Goal: Book appointment/travel/reservation

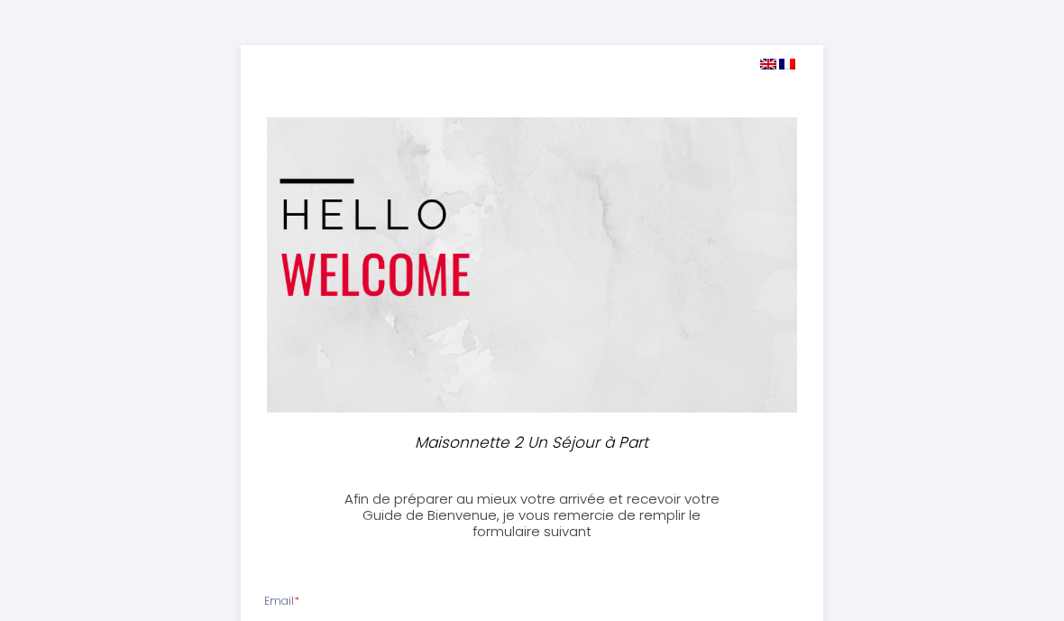
select select
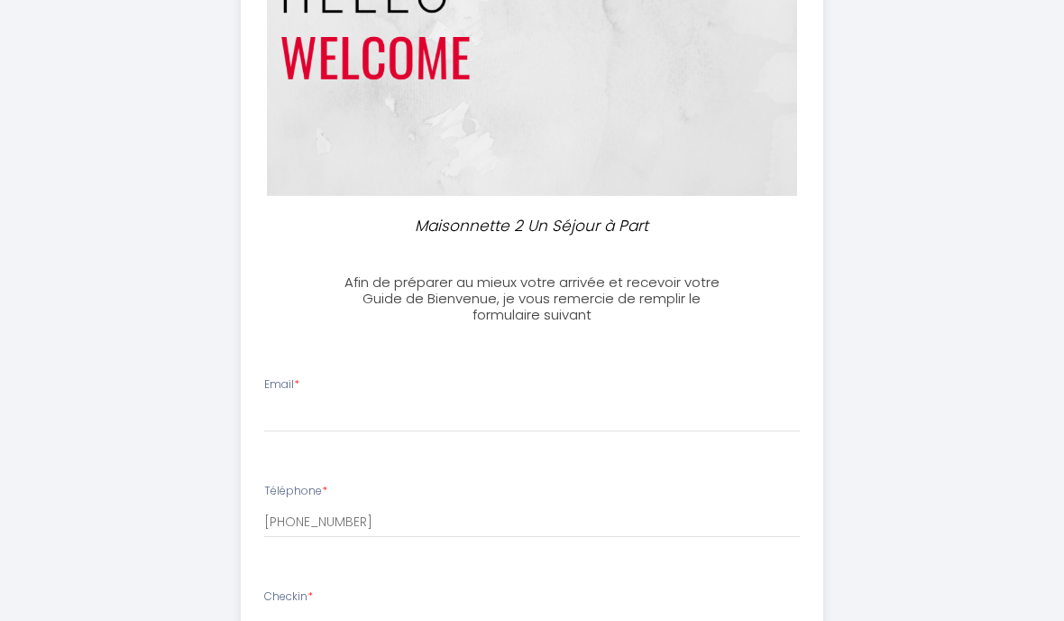
scroll to position [232, 0]
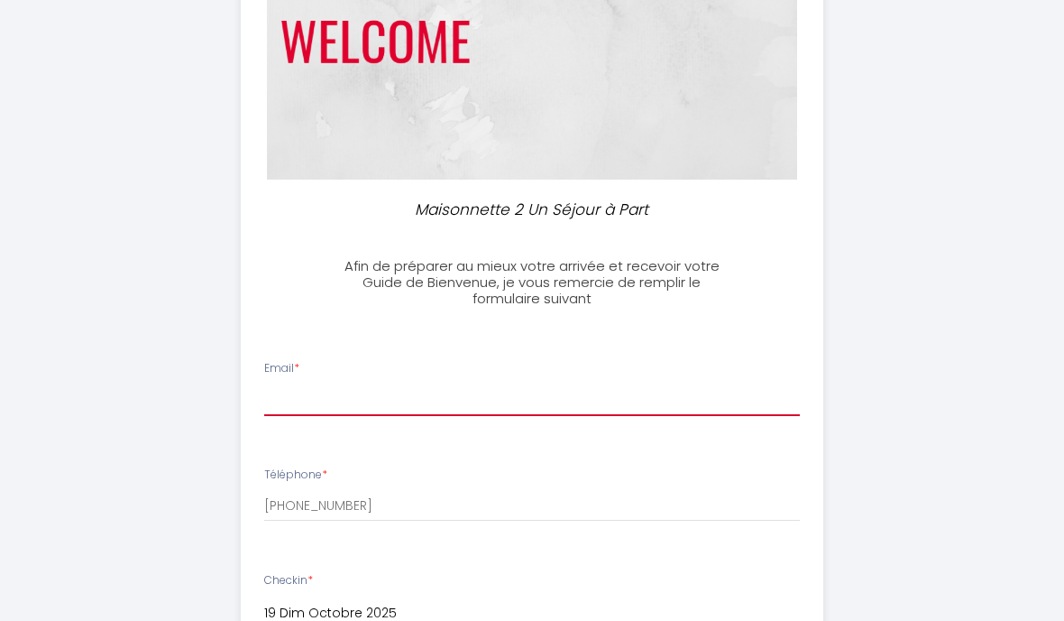
click at [284, 397] on input "Email *" at bounding box center [532, 400] width 537 height 32
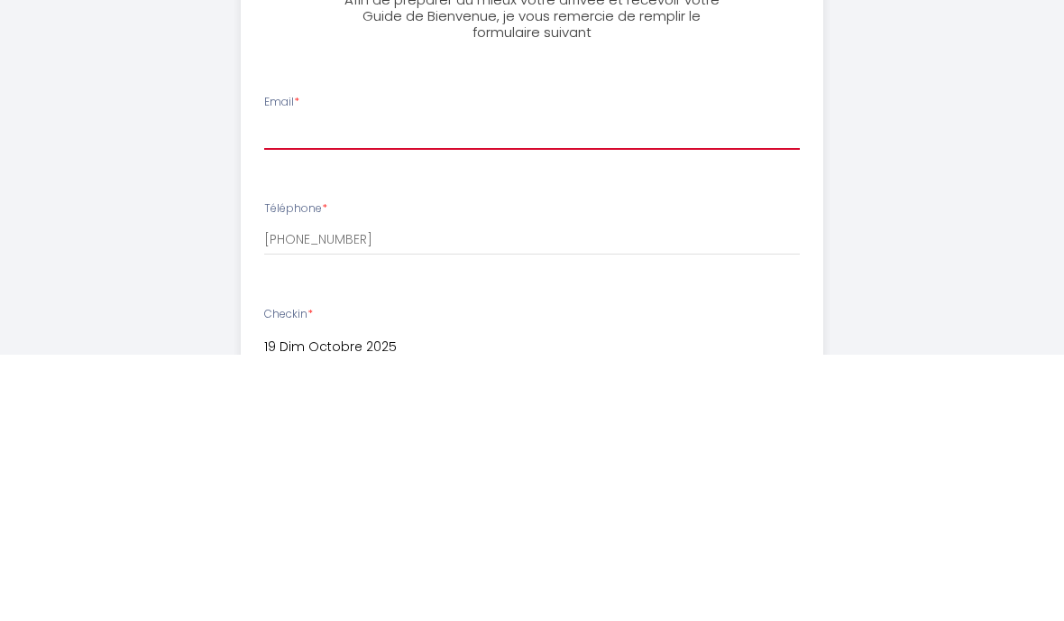
type input "[EMAIL_ADDRESS][PERSON_NAME][DOMAIN_NAME]"
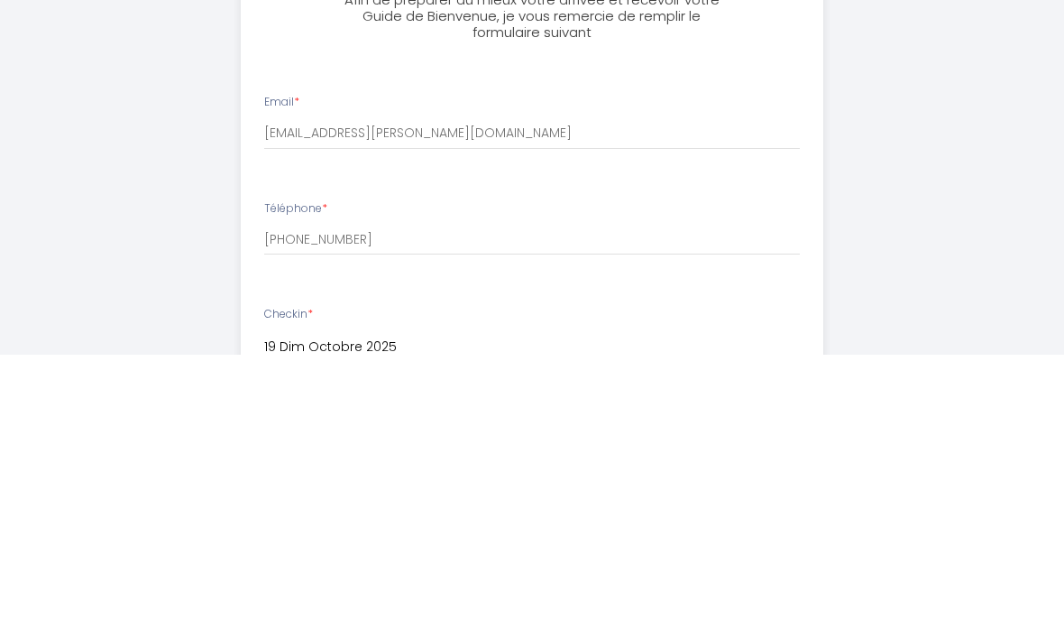
scroll to position [499, 0]
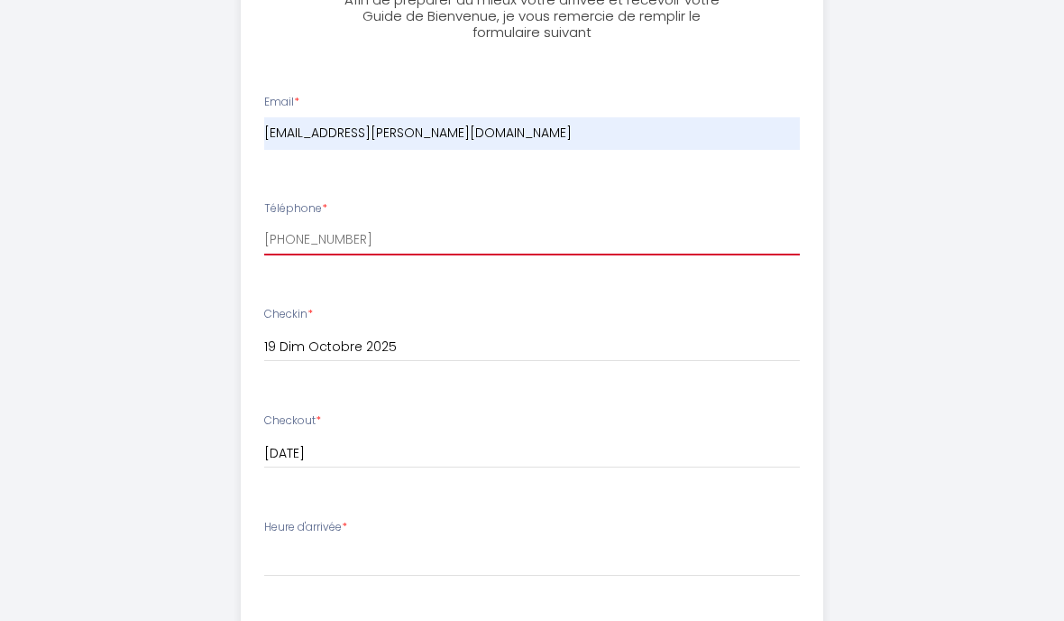
click at [281, 233] on input "[PHONE_NUMBER]" at bounding box center [532, 239] width 537 height 32
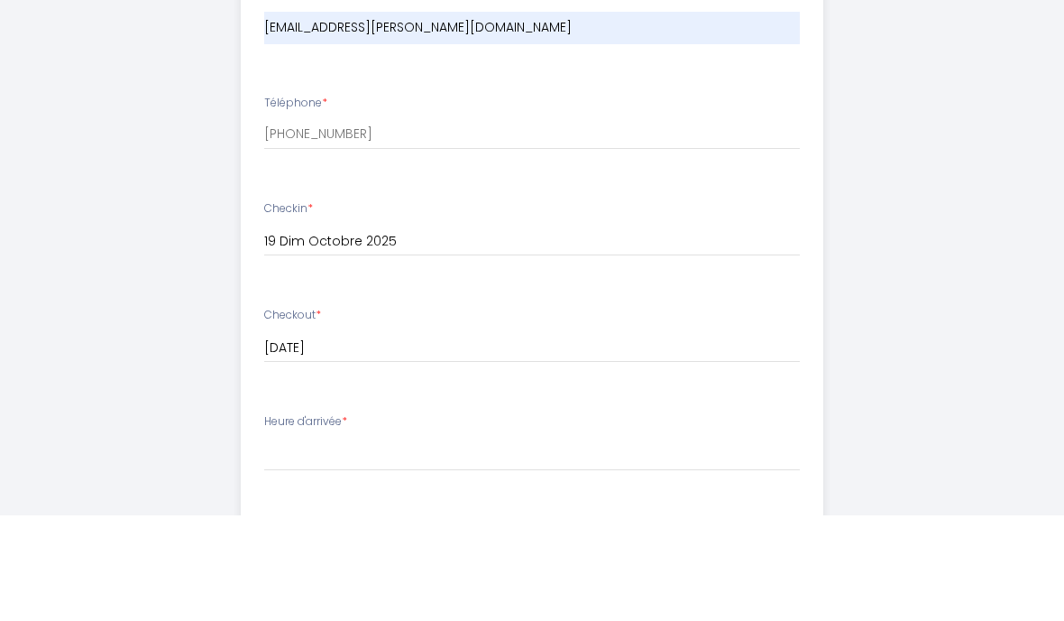
click at [150, 200] on div "Maisonnette 2 Un Séjour à Part Afin de préparer au mieux votre arrivée et recev…" at bounding box center [532, 352] width 875 height 1703
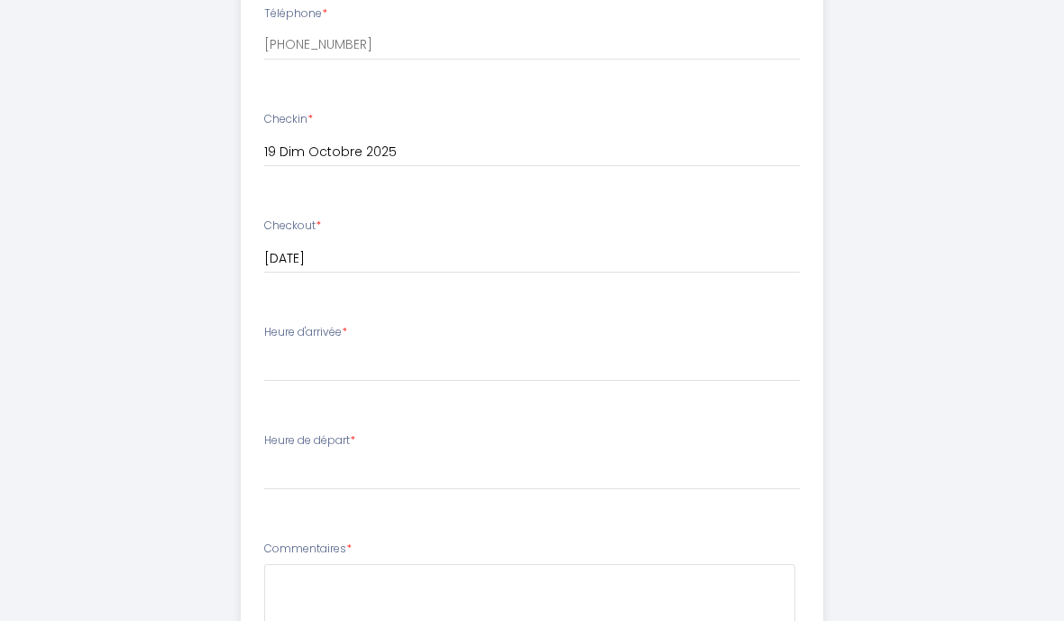
scroll to position [695, 0]
click at [276, 354] on select "17:00 17:30 18:00 18:30 19:00 19:30 20:00 20:30 21:00 21:30 22:00 22:30 23:00 2…" at bounding box center [532, 363] width 537 height 34
click at [276, 346] on select "17:00 17:30 18:00 18:30 19:00 19:30 20:00 20:30 21:00 21:30 22:00 22:30 23:00 2…" at bounding box center [532, 363] width 537 height 34
select select "18:00"
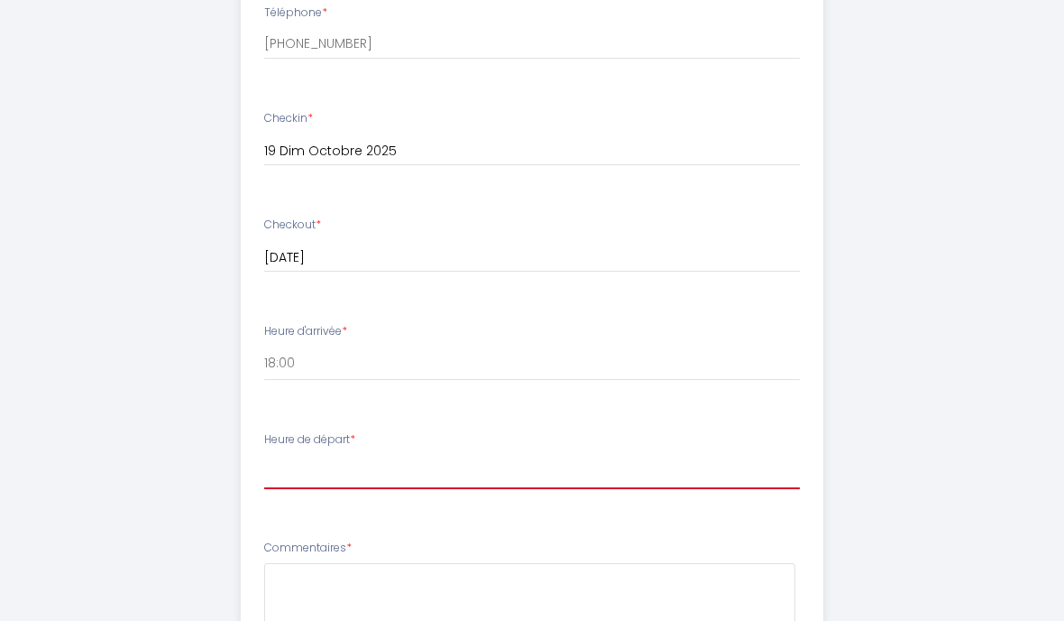
click at [280, 466] on select "00:00 00:30 01:00 01:30 02:00 02:30 03:00 03:30 04:00 04:30 05:00 05:30 06:00 0…" at bounding box center [532, 472] width 537 height 34
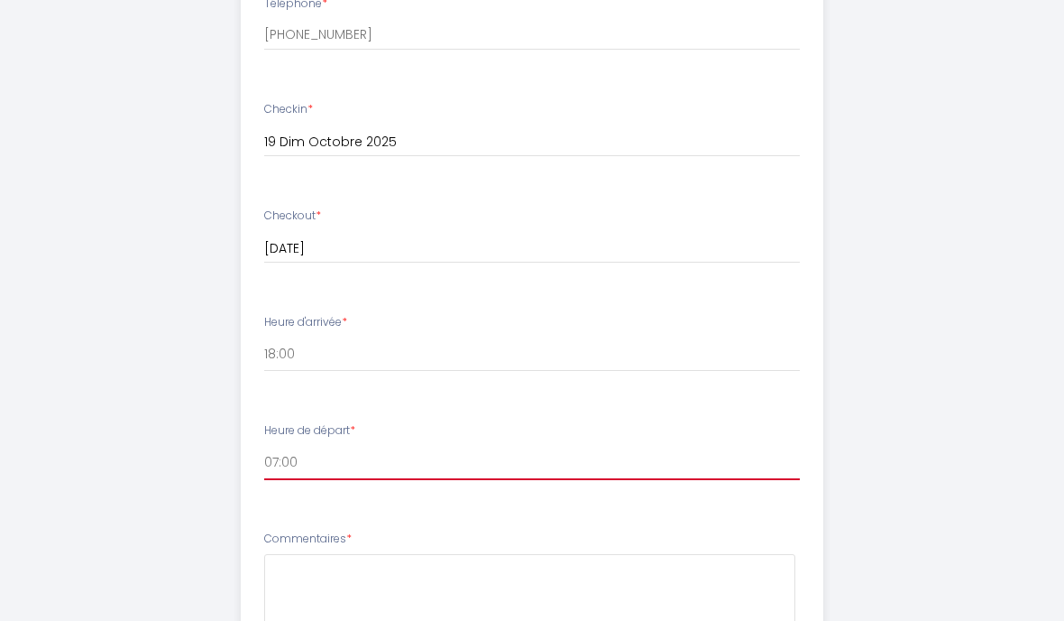
scroll to position [721, 0]
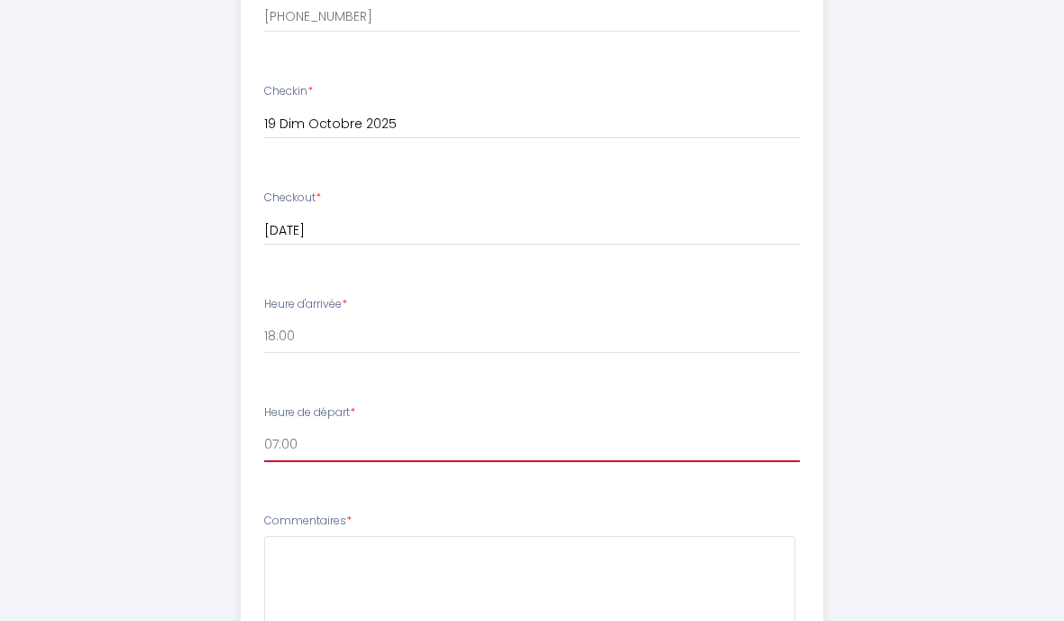
click at [274, 439] on select "00:00 00:30 01:00 01:30 02:00 02:30 03:00 03:30 04:00 04:30 05:00 05:30 06:00 0…" at bounding box center [532, 445] width 537 height 34
select select "10:00"
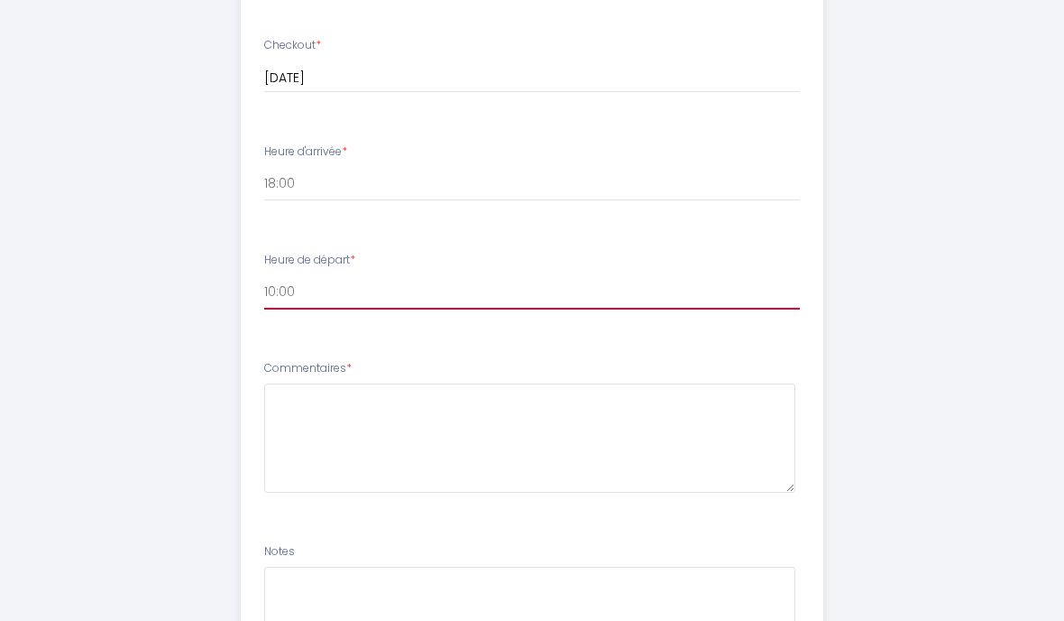
scroll to position [878, 0]
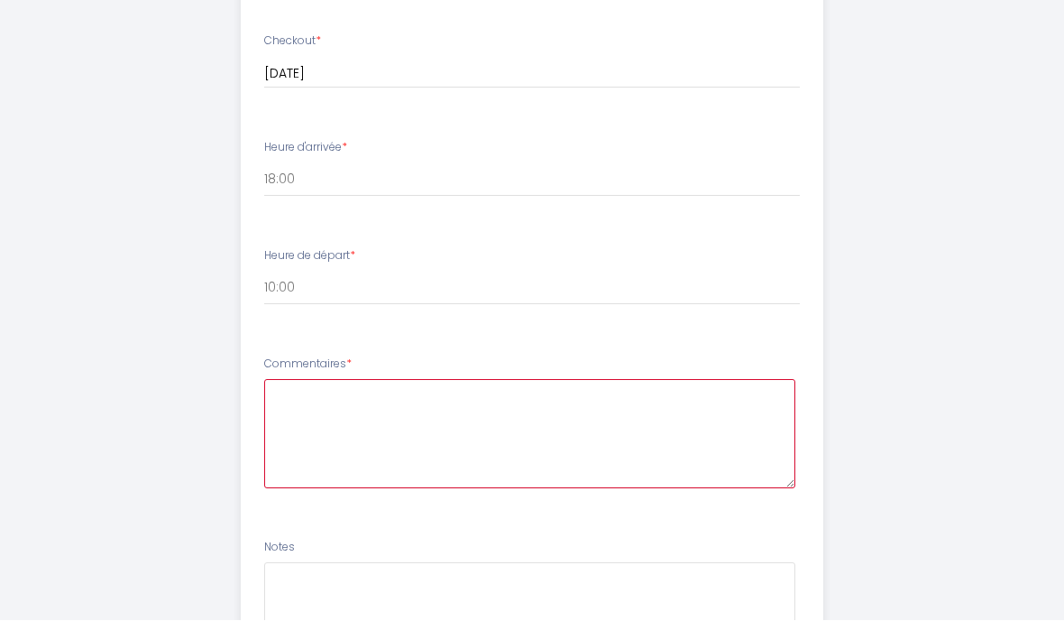
click at [299, 424] on textarea at bounding box center [530, 434] width 532 height 109
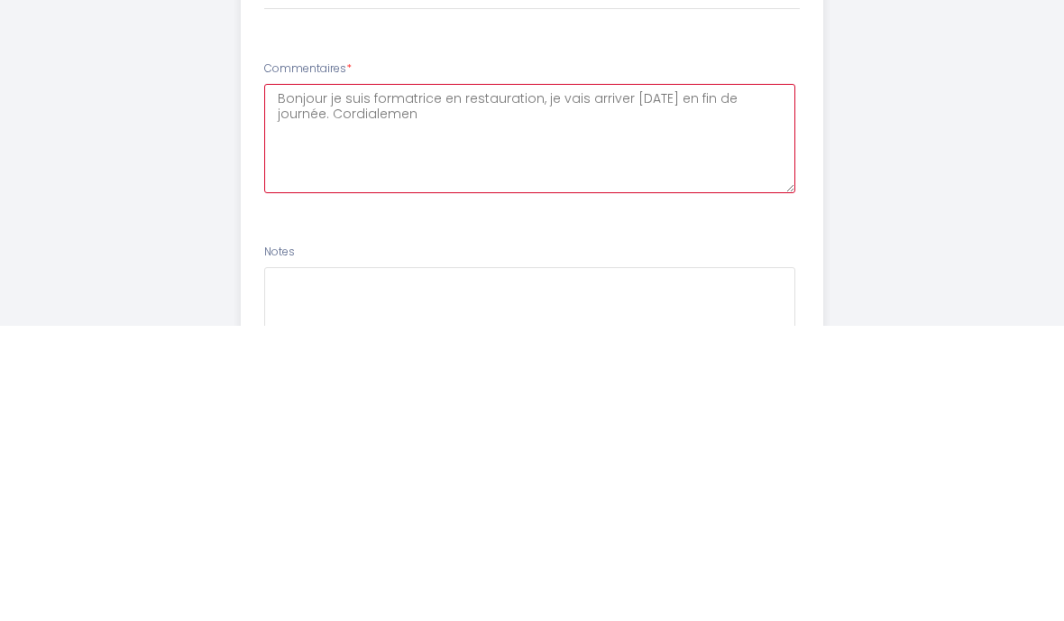
type textarea "Bonjour je suis formatrice en restauration, je vais arriver [DATE] en fin de jo…"
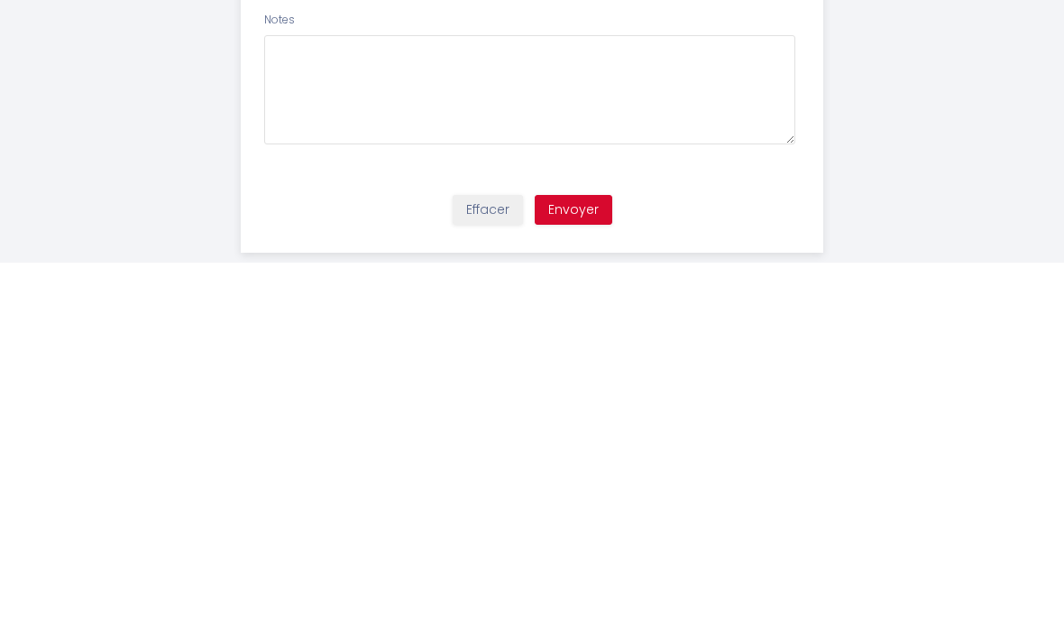
scroll to position [1067, 0]
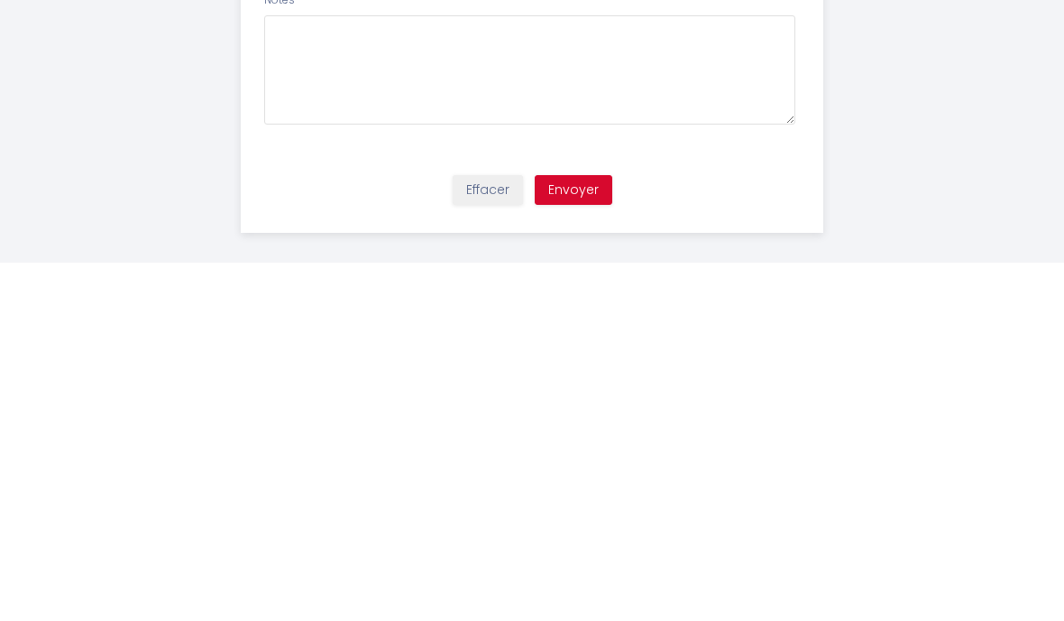
click at [567, 533] on button "Envoyer" at bounding box center [574, 548] width 78 height 31
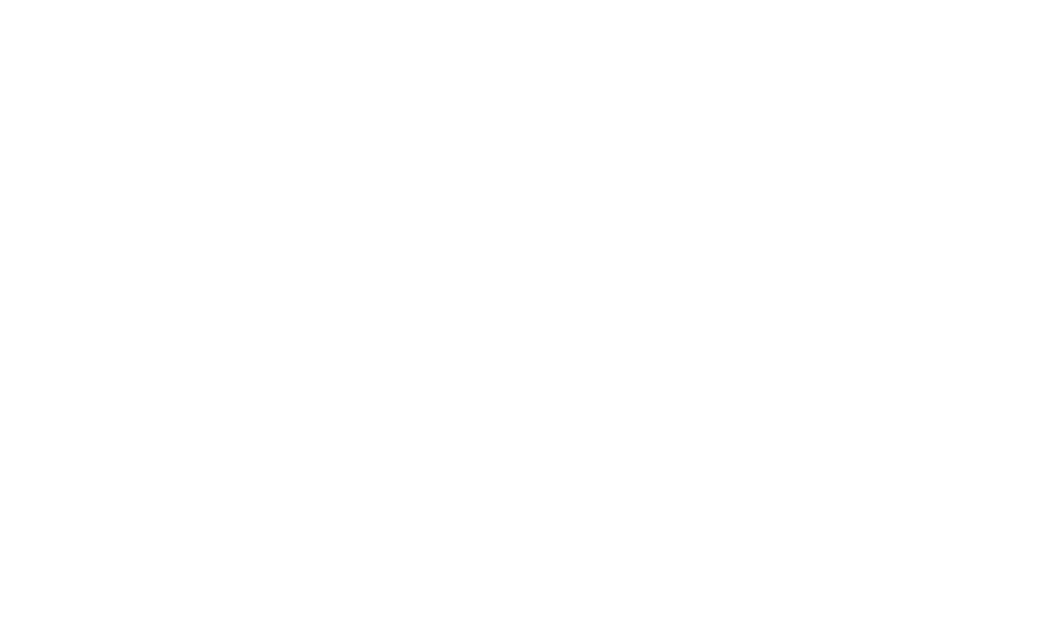
scroll to position [76, 0]
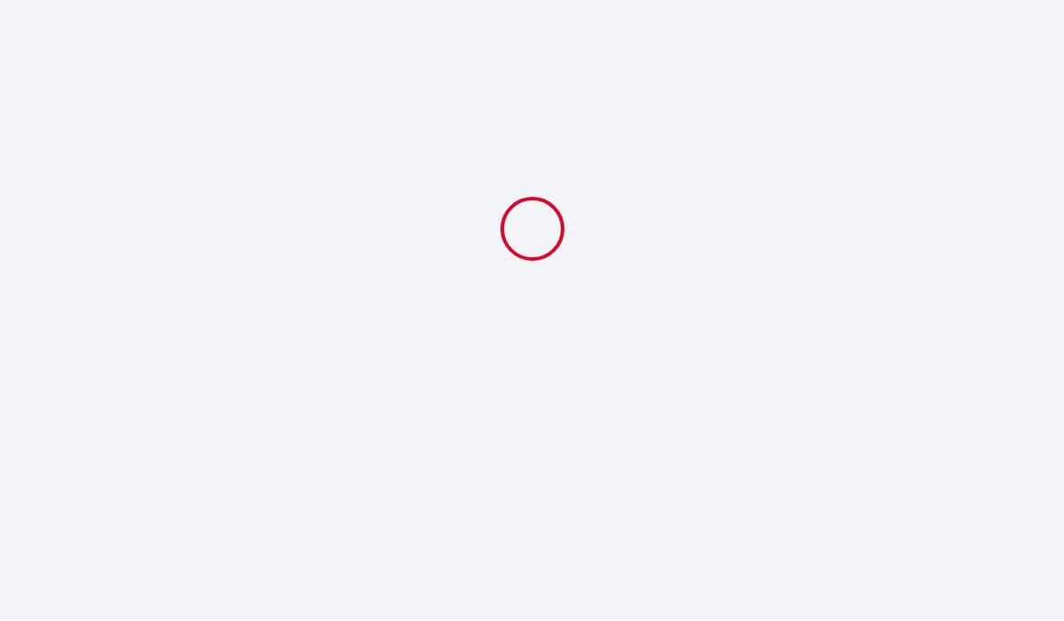
select select "18:00"
select select "10:00"
